Goal: Use online tool/utility: Use online tool/utility

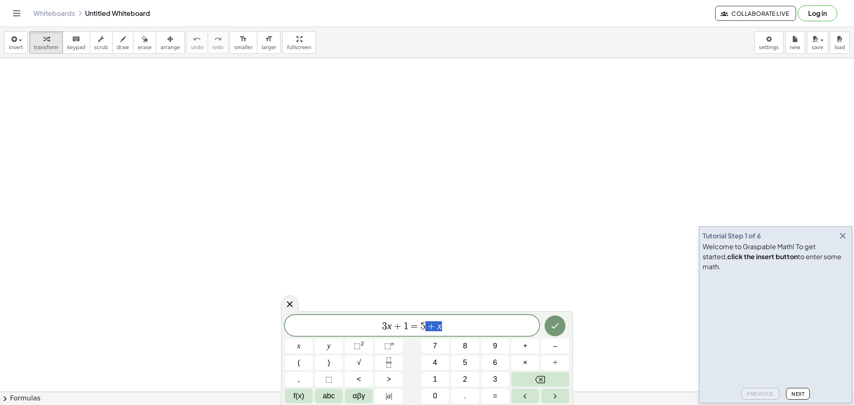
drag, startPoint x: 506, startPoint y: 328, endPoint x: 165, endPoint y: 304, distance: 341.7
click at [171, 304] on body "Graspable Math Activities Get Started Activity Bank Assigned Work Classes White…" at bounding box center [427, 202] width 854 height 405
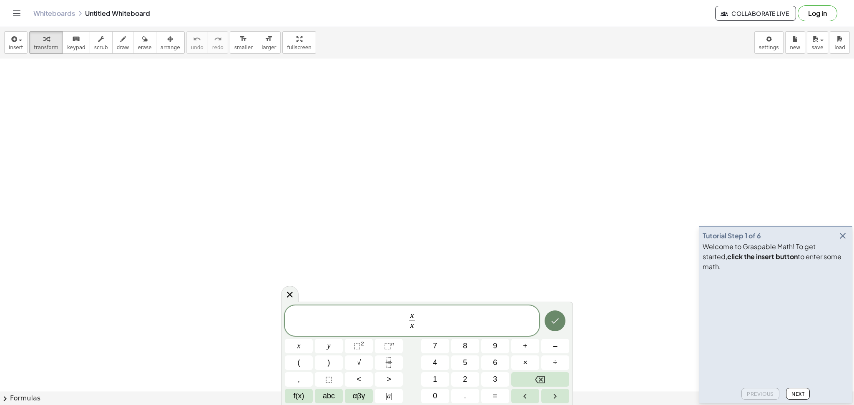
click at [559, 319] on icon "Done" at bounding box center [555, 321] width 10 height 10
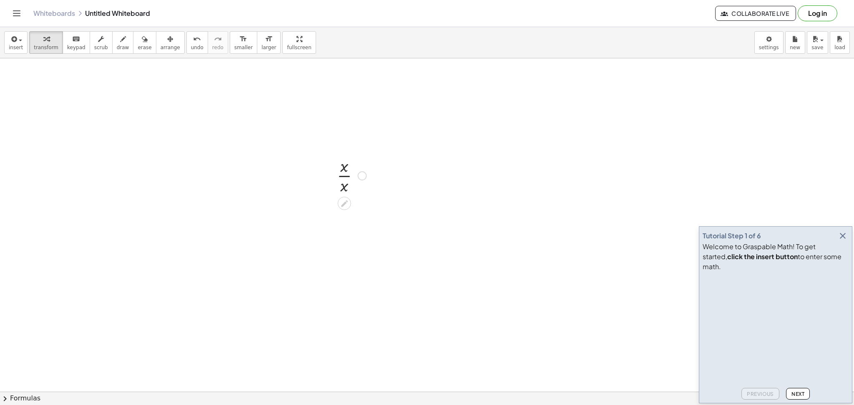
click at [340, 177] on div at bounding box center [352, 175] width 38 height 42
click at [340, 177] on div at bounding box center [334, 175] width 13 height 32
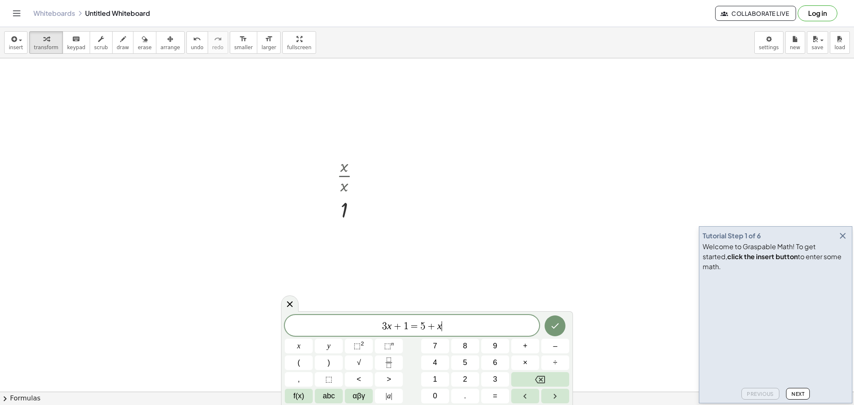
drag, startPoint x: 456, startPoint y: 327, endPoint x: 65, endPoint y: 283, distance: 393.7
click at [213, 303] on body "Graspable Math Activities Get Started Activity Bank Assigned Work Classes White…" at bounding box center [427, 202] width 854 height 405
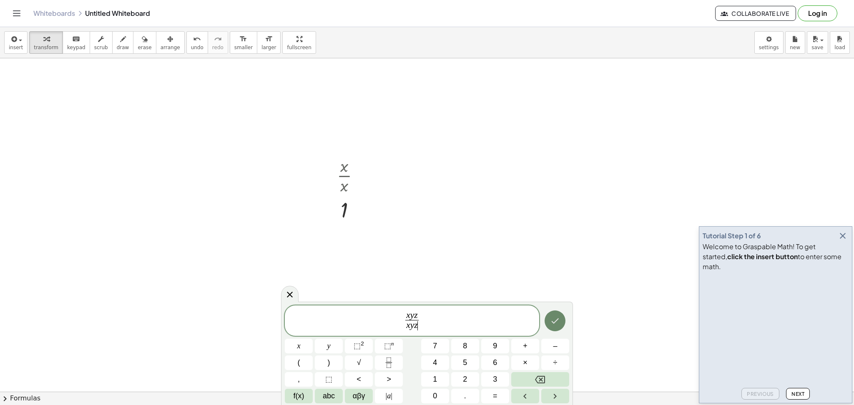
click at [559, 329] on button "Done" at bounding box center [555, 321] width 21 height 21
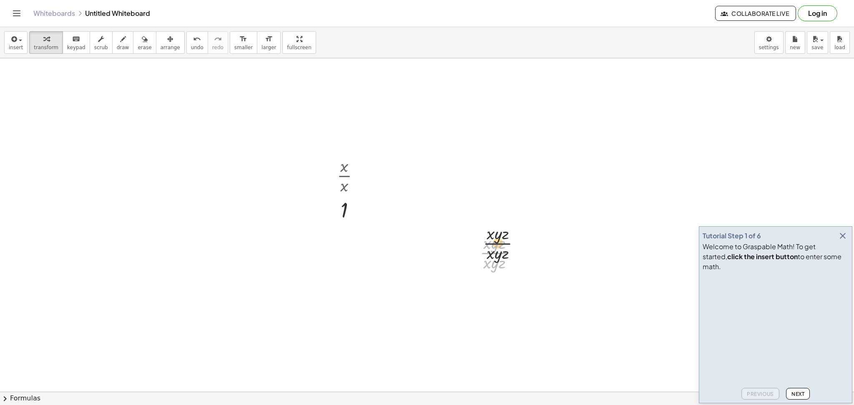
drag, startPoint x: 499, startPoint y: 254, endPoint x: 505, endPoint y: 234, distance: 20.5
click at [505, 234] on div at bounding box center [502, 253] width 52 height 42
drag, startPoint x: 521, startPoint y: 214, endPoint x: 527, endPoint y: 200, distance: 15.0
click at [495, 252] on div at bounding box center [502, 253] width 52 height 42
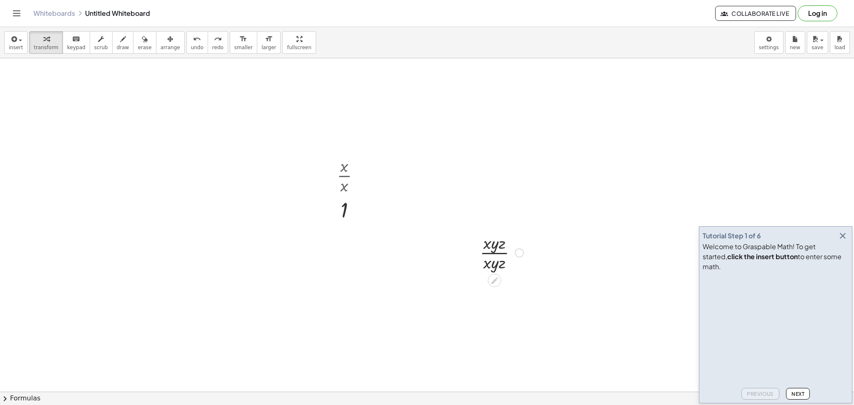
click at [495, 252] on div at bounding box center [502, 253] width 52 height 42
